Goal: Check status: Check status

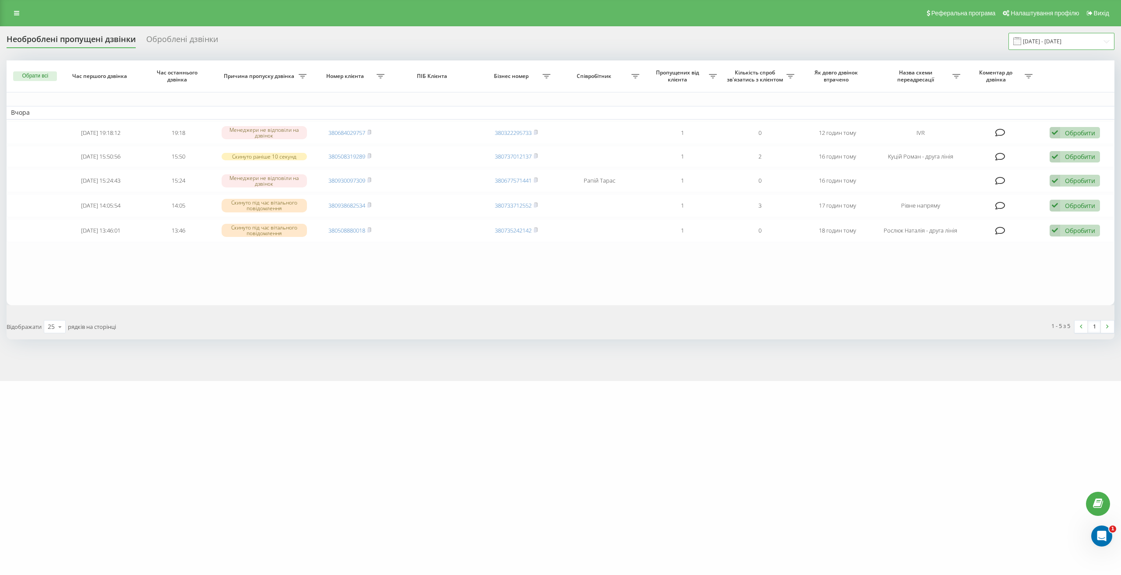
click at [1039, 40] on input "20.08.2025 - 20.08.2025" at bounding box center [1062, 41] width 106 height 17
click at [1070, 37] on input "20.08.2025 - 20.08.2025" at bounding box center [1062, 41] width 106 height 17
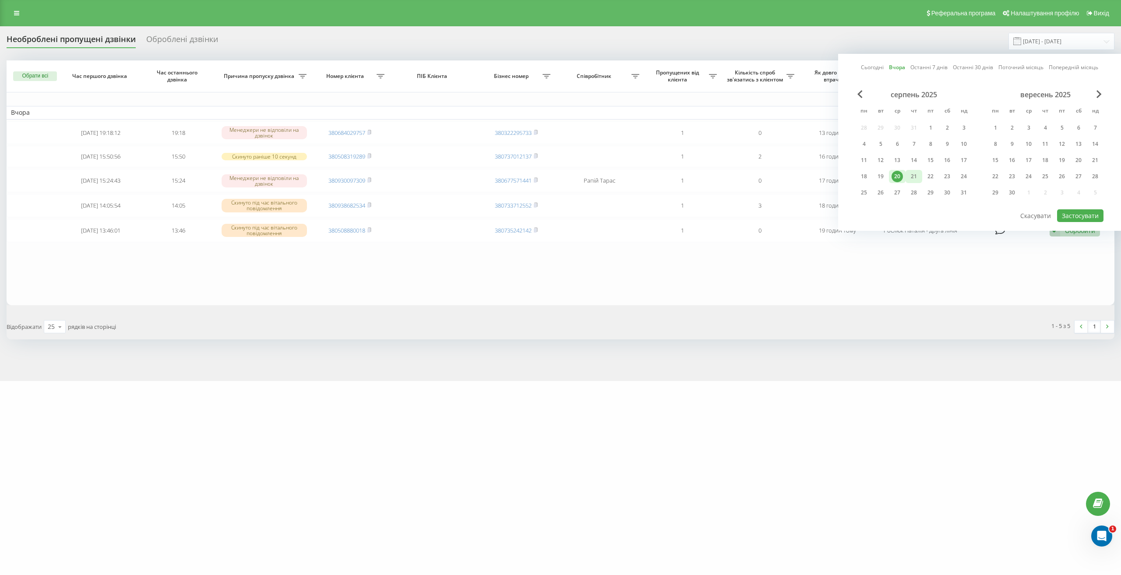
click at [920, 176] on div "21" at bounding box center [914, 176] width 17 height 13
click at [899, 177] on div "20" at bounding box center [897, 176] width 11 height 11
click at [1070, 216] on button "Застосувати" at bounding box center [1080, 215] width 46 height 13
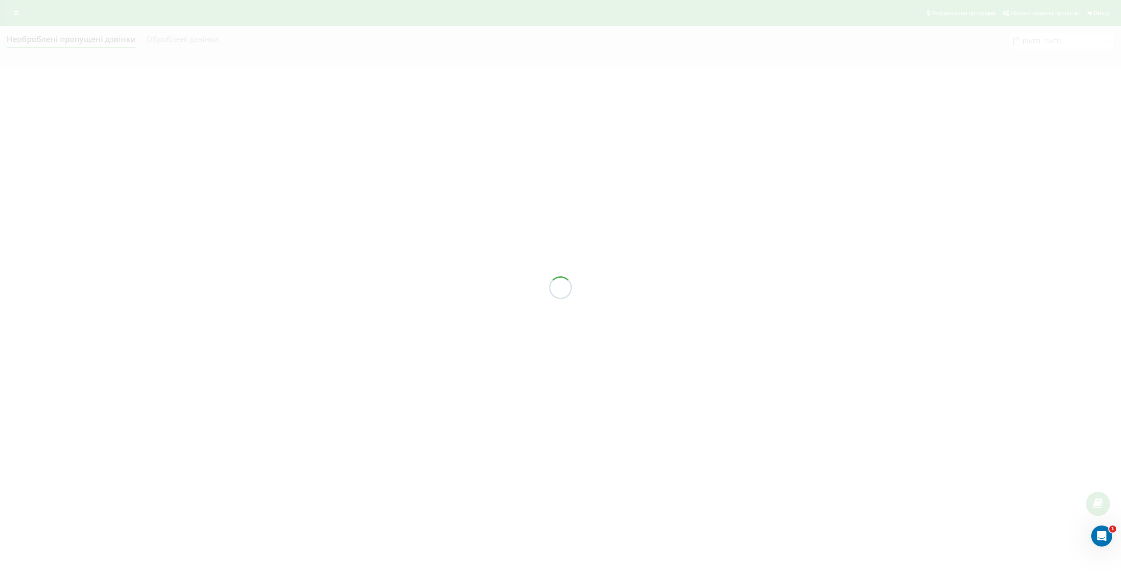
type input "[DATE] - [DATE]"
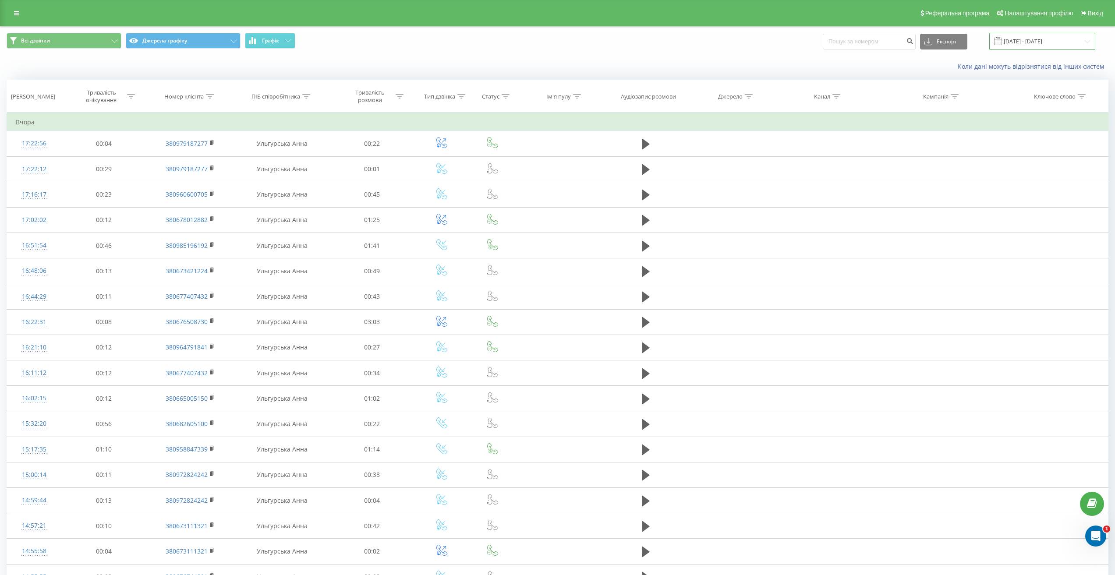
click at [1052, 43] on input "[DATE] - [DATE]" at bounding box center [1042, 41] width 106 height 17
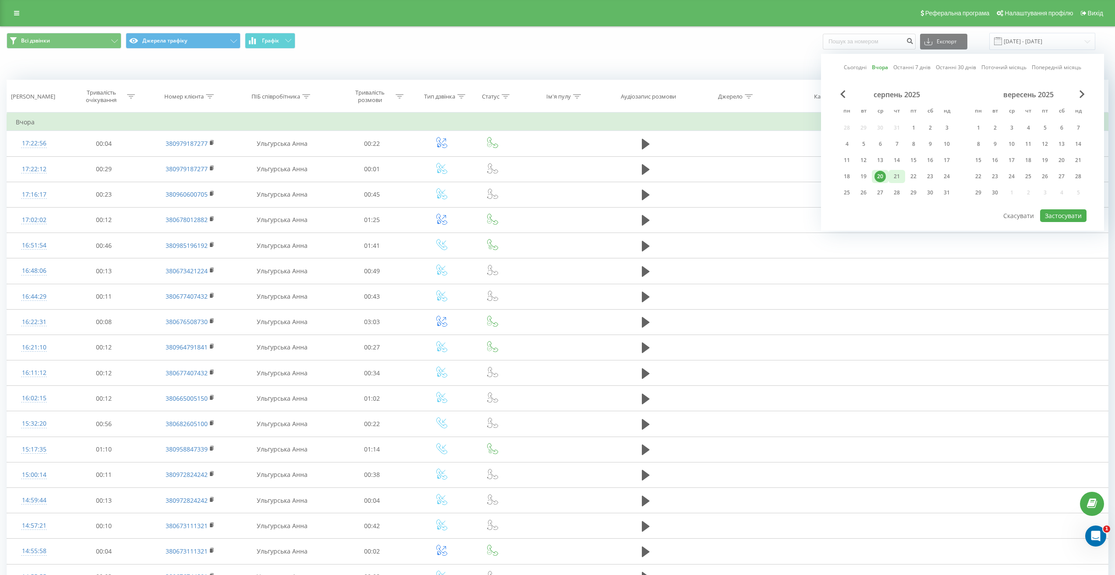
drag, startPoint x: 894, startPoint y: 171, endPoint x: 897, endPoint y: 180, distance: 10.0
click at [894, 171] on div "21" at bounding box center [896, 176] width 11 height 11
click at [1056, 216] on button "Застосувати" at bounding box center [1063, 215] width 46 height 13
type input "[DATE] - [DATE]"
